Goal: Transaction & Acquisition: Purchase product/service

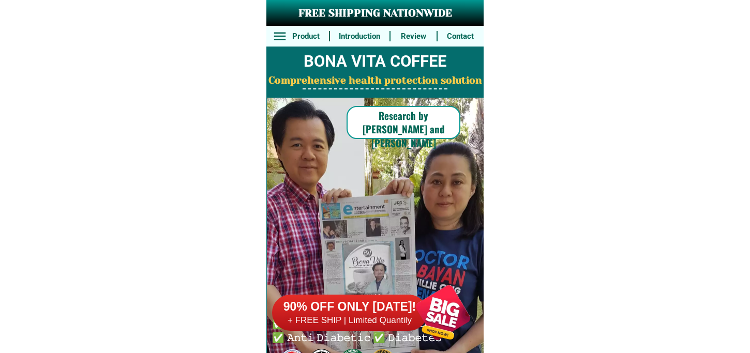
drag, startPoint x: 416, startPoint y: 327, endPoint x: 416, endPoint y: 291, distance: 36.2
click at [416, 327] on div at bounding box center [442, 312] width 81 height 81
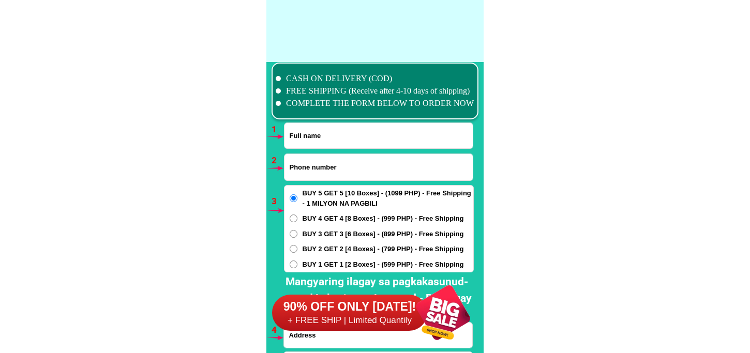
scroll to position [7606, 0]
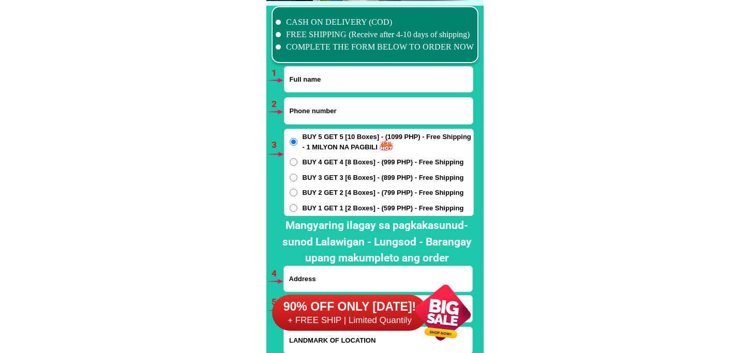
drag, startPoint x: 334, startPoint y: 73, endPoint x: 346, endPoint y: 74, distance: 11.4
click at [334, 73] on input "Input full_name" at bounding box center [378, 79] width 188 height 25
paste input "Sansen Jalop Mira"
type input "Sansen Jalop Mira"
click at [369, 115] on input "Input phone_number" at bounding box center [378, 111] width 188 height 26
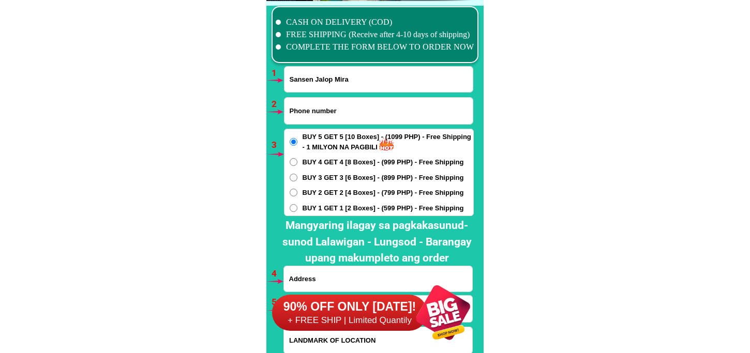
paste input "09186220645"
type input "09186220645"
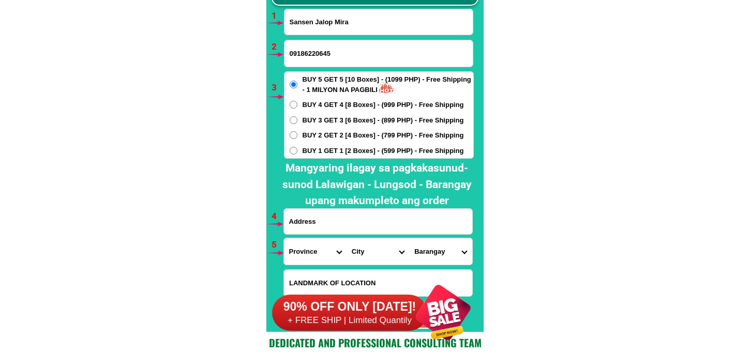
click at [343, 216] on input "Input address" at bounding box center [378, 221] width 188 height 25
paste input "east Canayaon Garcia Hernandez Bohol Purok 6"
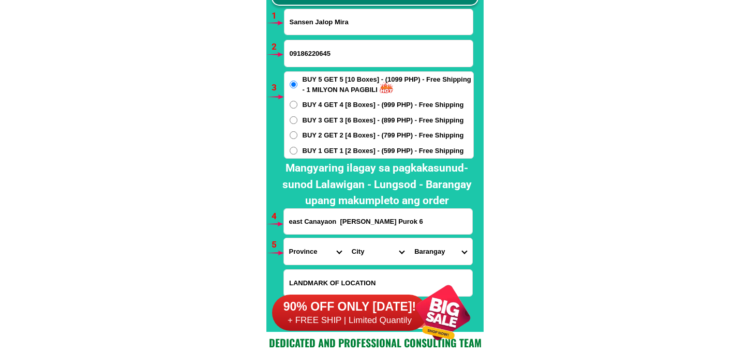
type input "east Canayaon Garcia Hernandez Bohol Purok 6"
click at [309, 245] on select "Province [GEOGRAPHIC_DATA] [GEOGRAPHIC_DATA] [GEOGRAPHIC_DATA] [GEOGRAPHIC_DATA…" at bounding box center [315, 251] width 63 height 26
select select "63_137"
click at [284, 238] on select "Province [GEOGRAPHIC_DATA] [GEOGRAPHIC_DATA] [GEOGRAPHIC_DATA] [GEOGRAPHIC_DATA…" at bounding box center [315, 251] width 63 height 26
click at [382, 243] on select "City Alburquerque Antequera Baclayon Balilihan Bien-unido Bilar Bohol-alicia Bo…" at bounding box center [378, 251] width 63 height 26
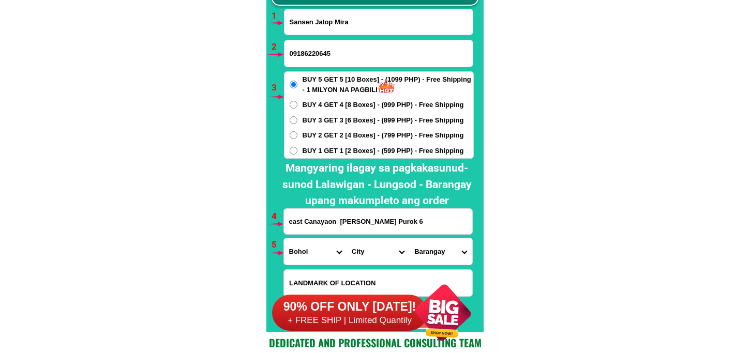
select select "63_1379787"
click at [347, 238] on select "City Alburquerque Antequera Baclayon Balilihan Bien-unido Bilar Bohol-alicia Bo…" at bounding box center [378, 251] width 63 height 26
drag, startPoint x: 443, startPoint y: 252, endPoint x: 443, endPoint y: 241, distance: 11.4
click at [443, 241] on select "Barangay Abijilan Antipolo Basiao Cagwang Calma Cambuyo Canayaon east Canayaon …" at bounding box center [440, 251] width 63 height 26
click at [409, 238] on select "Barangay Abijilan Antipolo Basiao Cagwang Calma Cambuyo Canayaon east Canayaon …" at bounding box center [440, 251] width 63 height 26
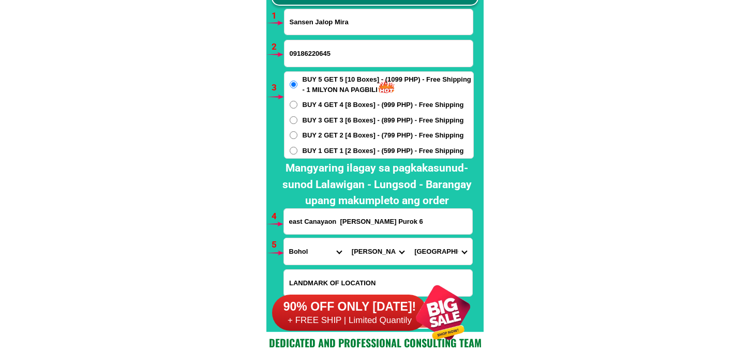
drag, startPoint x: 439, startPoint y: 252, endPoint x: 438, endPoint y: 243, distance: 8.8
click at [438, 247] on select "Barangay Abijilan Antipolo Basiao Cagwang Calma Cambuyo Canayaon east Canayaon …" at bounding box center [440, 251] width 63 height 26
select select "63_13797875193"
click at [409, 238] on select "Barangay Abijilan Antipolo Basiao Cagwang Calma Cambuyo Canayaon east Canayaon …" at bounding box center [440, 251] width 63 height 26
click at [442, 241] on select "Barangay Abijilan Antipolo Basiao Cagwang Calma Cambuyo Canayaon east Canayaon …" at bounding box center [440, 251] width 63 height 26
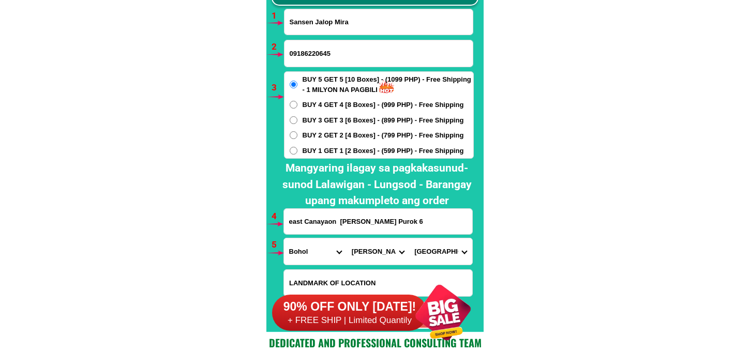
click at [409, 238] on select "Barangay Abijilan Antipolo Basiao Cagwang Calma Cambuyo Canayaon east Canayaon …" at bounding box center [440, 251] width 63 height 26
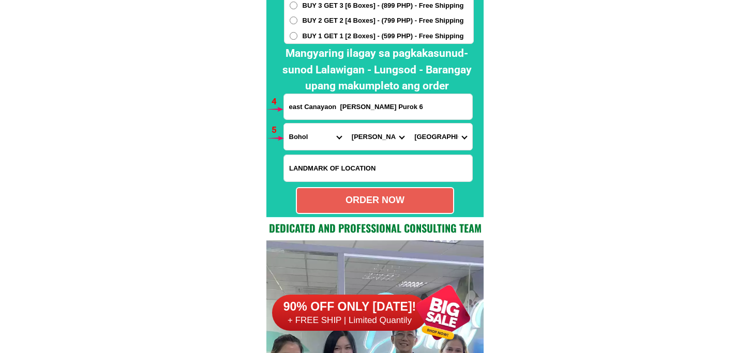
click at [430, 205] on div "ORDER NOW" at bounding box center [375, 200] width 156 height 14
type input "east Canayaon Garcia Hernandez Bohol Purok 6"
radio input "true"
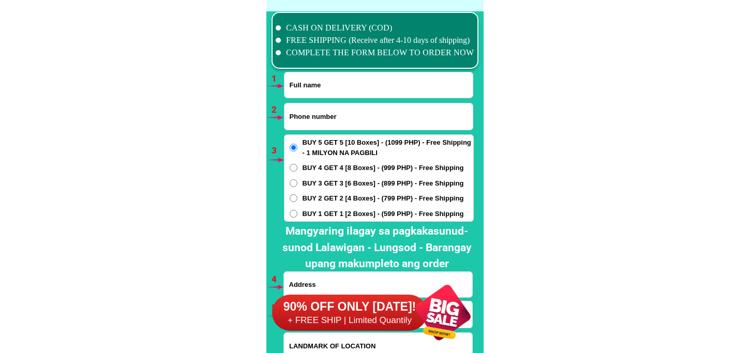
scroll to position [7606, 0]
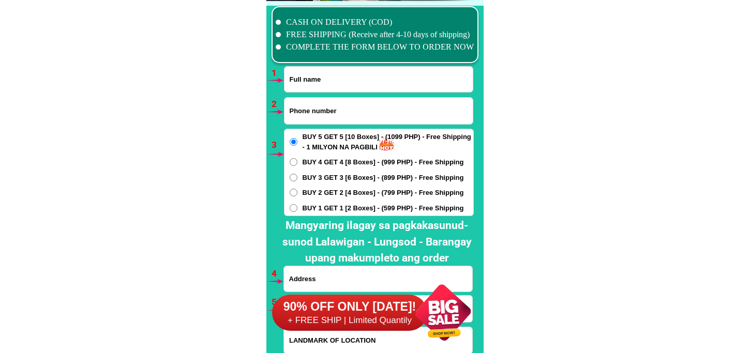
click at [338, 79] on input "Input full_name" at bounding box center [378, 79] width 188 height 25
paste input "[PERSON_NAME]"
type input "[PERSON_NAME]"
click at [308, 107] on input "Input phone_number" at bounding box center [378, 111] width 188 height 26
paste input "0975 940 6876"
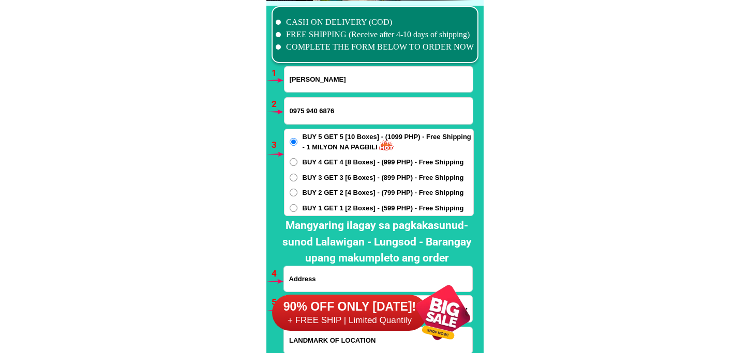
click at [308, 111] on input "0975 940 6876" at bounding box center [378, 111] width 188 height 26
click at [319, 108] on input "0975940 6876" at bounding box center [378, 111] width 188 height 26
click at [318, 115] on input "0975940 6876" at bounding box center [378, 111] width 188 height 26
type input "09759406876"
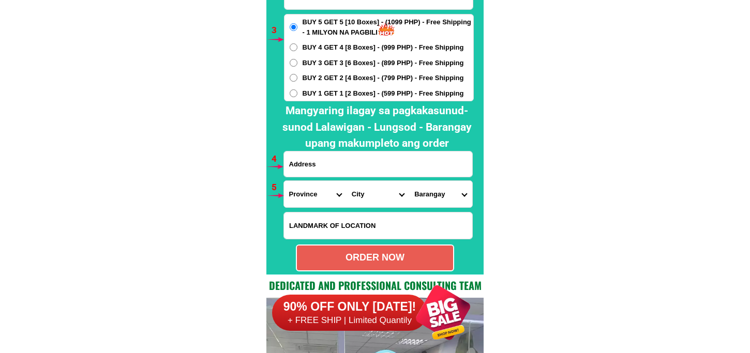
click at [320, 167] on input "Input address" at bounding box center [378, 164] width 188 height 25
paste input "purok 6, Pambuhan, Mercedes, [GEOGRAPHIC_DATA]"
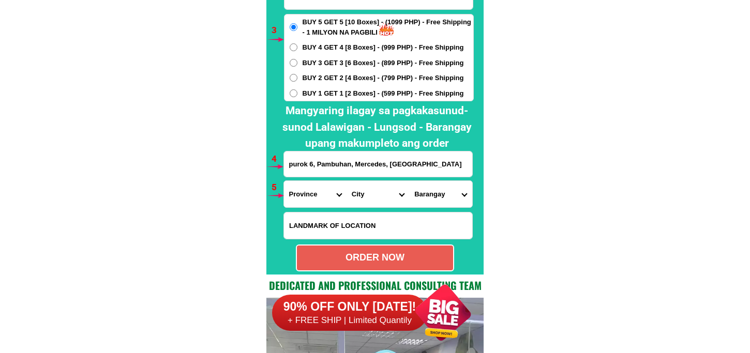
type input "purok 6, Pambuhan, Mercedes, [GEOGRAPHIC_DATA]"
click at [309, 190] on select "Province [GEOGRAPHIC_DATA] [GEOGRAPHIC_DATA] [GEOGRAPHIC_DATA] [GEOGRAPHIC_DATA…" at bounding box center [315, 194] width 63 height 26
select select "63_615"
click at [284, 181] on select "Province [GEOGRAPHIC_DATA] [GEOGRAPHIC_DATA] [GEOGRAPHIC_DATA] [GEOGRAPHIC_DATA…" at bounding box center [315, 194] width 63 height 26
drag, startPoint x: 369, startPoint y: 192, endPoint x: 383, endPoint y: 182, distance: 17.0
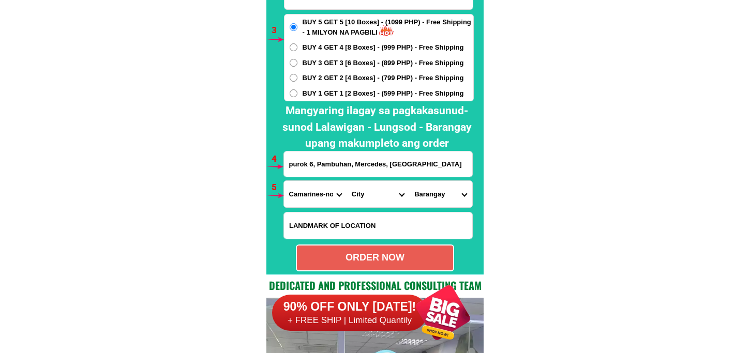
click at [370, 192] on select "City Basud Camarines-norte-[GEOGRAPHIC_DATA] [GEOGRAPHIC_DATA]-[GEOGRAPHIC_DATA…" at bounding box center [378, 194] width 63 height 26
select select "63_615856"
click at [347, 181] on select "City Basud Camarines-norte-[GEOGRAPHIC_DATA] [GEOGRAPHIC_DATA]-[GEOGRAPHIC_DATA…" at bounding box center [378, 194] width 63 height 26
drag, startPoint x: 427, startPoint y: 205, endPoint x: 427, endPoint y: 199, distance: 6.2
click at [427, 204] on select "[GEOGRAPHIC_DATA] (pob.) [GEOGRAPHIC_DATA] (pob.) [GEOGRAPHIC_DATA] (pob.) [GEO…" at bounding box center [440, 194] width 63 height 26
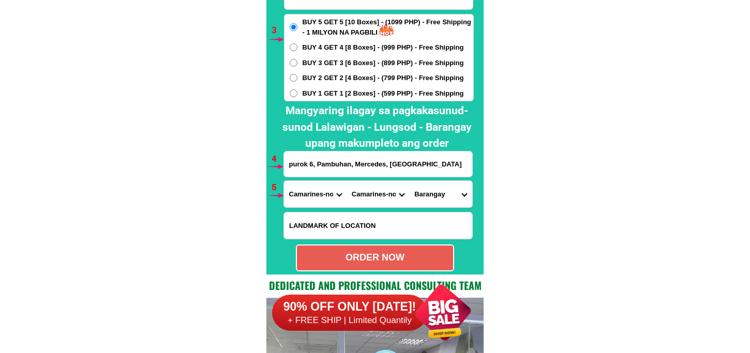
select select "63_6158568232"
click at [409, 181] on select "[GEOGRAPHIC_DATA] (pob.) [GEOGRAPHIC_DATA] (pob.) [GEOGRAPHIC_DATA] (pob.) [GEO…" at bounding box center [440, 194] width 63 height 26
click at [395, 255] on div "ORDER NOW" at bounding box center [375, 258] width 156 height 14
radio input "true"
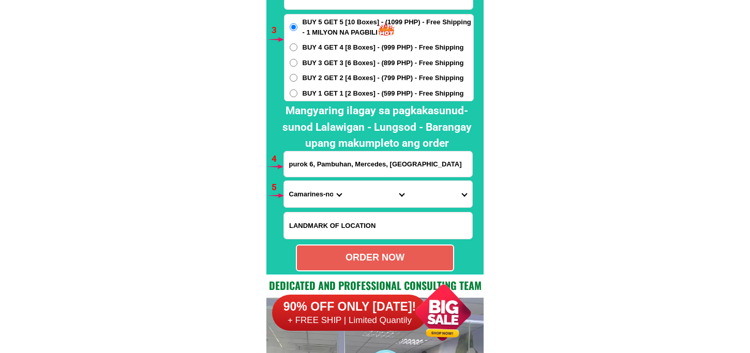
scroll to position [7663, 0]
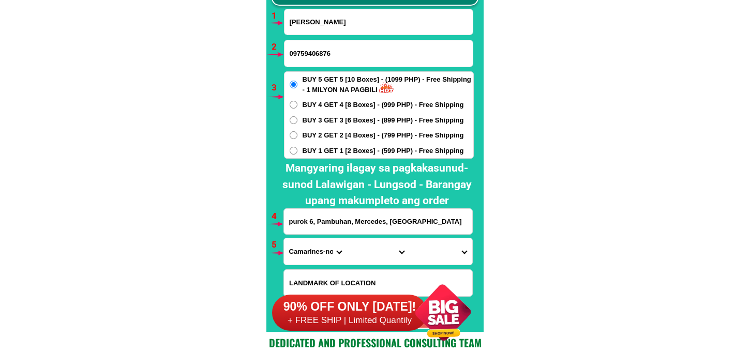
click at [349, 42] on input "09759406876" at bounding box center [378, 53] width 188 height 26
click at [352, 25] on input "Input full_name" at bounding box center [378, 21] width 188 height 25
paste input "[PERSON_NAME]"
type input "[PERSON_NAME]"
click at [344, 55] on input "Input phone_number" at bounding box center [378, 53] width 188 height 26
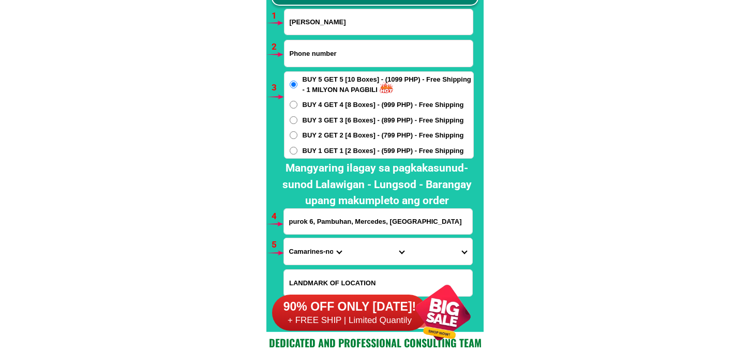
paste input "09360788041"
type input "09360788041"
click at [327, 225] on input "purok 6, Pambuhan, Mercedes, [GEOGRAPHIC_DATA]" at bounding box center [378, 221] width 188 height 25
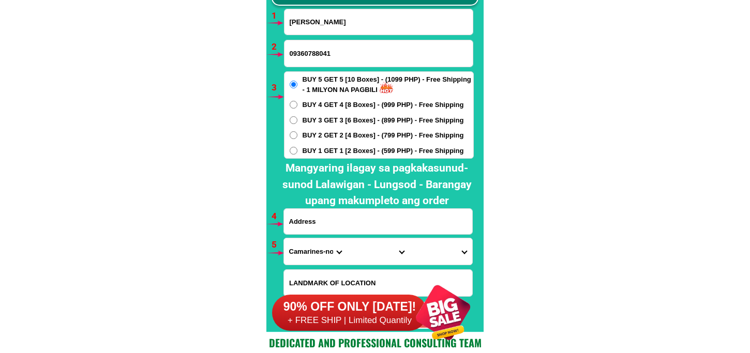
paste input "Patucannay Bangued abra"
type input "Patucannay Bangued abra"
click at [312, 250] on select "Province [GEOGRAPHIC_DATA] [GEOGRAPHIC_DATA] [GEOGRAPHIC_DATA] [GEOGRAPHIC_DATA…" at bounding box center [315, 251] width 63 height 26
select select "63_598"
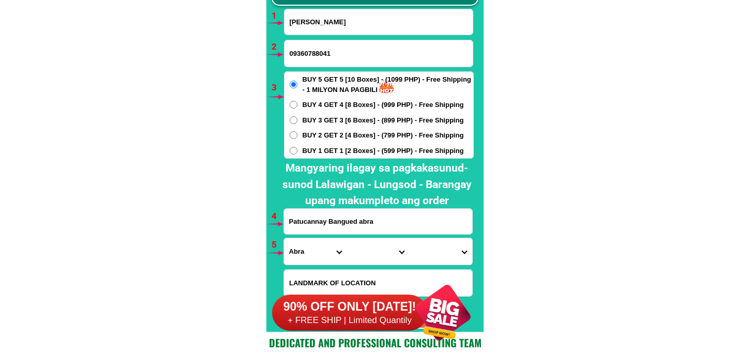
click at [284, 238] on select "Province [GEOGRAPHIC_DATA] [GEOGRAPHIC_DATA] [GEOGRAPHIC_DATA] [GEOGRAPHIC_DATA…" at bounding box center [315, 251] width 63 height 26
click at [364, 252] on select "City [PERSON_NAME][GEOGRAPHIC_DATA]-[GEOGRAPHIC_DATA][PERSON_NAME][GEOGRAPHIC_D…" at bounding box center [378, 251] width 63 height 26
select select "63_598685"
click at [347, 238] on select "City [PERSON_NAME][GEOGRAPHIC_DATA]-[GEOGRAPHIC_DATA][PERSON_NAME][GEOGRAPHIC_D…" at bounding box center [378, 251] width 63 height 26
drag, startPoint x: 443, startPoint y: 249, endPoint x: 442, endPoint y: 239, distance: 10.4
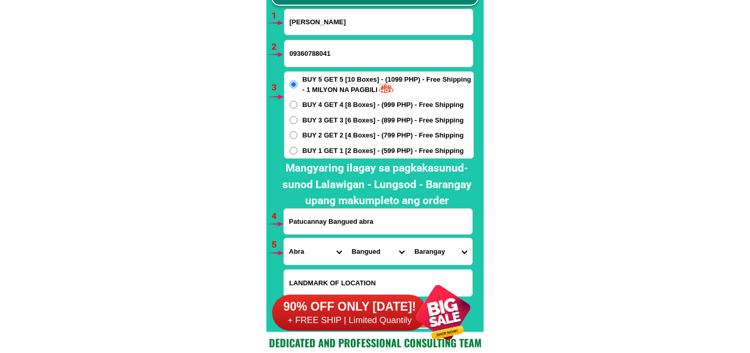
click at [443, 249] on select "Barangay Agtangao [PERSON_NAME] Bagacao Banacao [GEOGRAPHIC_DATA] Cabuloan [GEO…" at bounding box center [440, 251] width 63 height 26
select select "63_59868565379"
click at [409, 238] on select "Barangay Agtangao [PERSON_NAME] Bagacao Banacao [GEOGRAPHIC_DATA] Cabuloan [GEO…" at bounding box center [440, 251] width 63 height 26
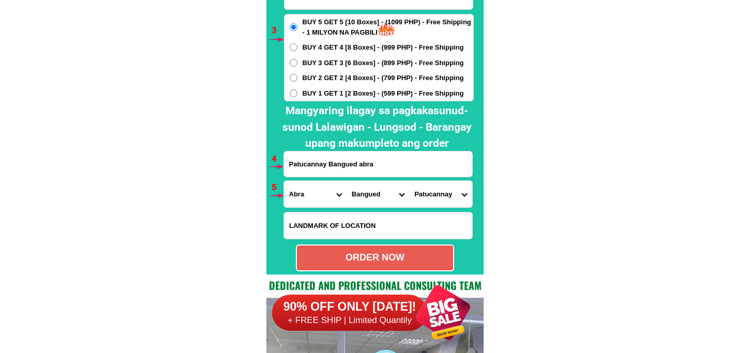
click at [351, 67] on span "BUY 3 GET 3 [6 Boxes] - (899 PHP) - Free Shipping" at bounding box center [383, 63] width 161 height 10
click at [297, 67] on input "BUY 3 GET 3 [6 Boxes] - (899 PHP) - Free Shipping" at bounding box center [294, 63] width 8 height 8
click at [375, 252] on div "ORDER NOW" at bounding box center [375, 258] width 156 height 14
radio input "true"
